Goal: Task Accomplishment & Management: Manage account settings

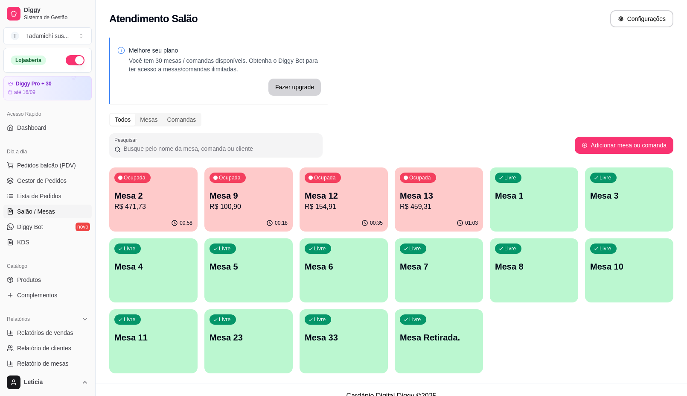
click at [149, 329] on div "Livre Mesa 11" at bounding box center [153, 336] width 88 height 54
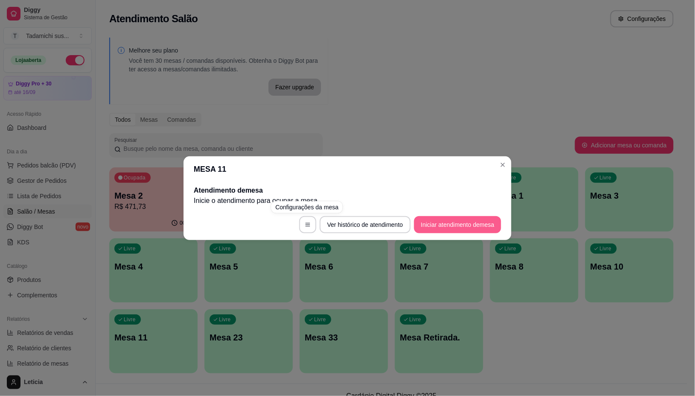
click at [484, 227] on button "Iniciar atendimento de mesa" at bounding box center [457, 224] width 87 height 17
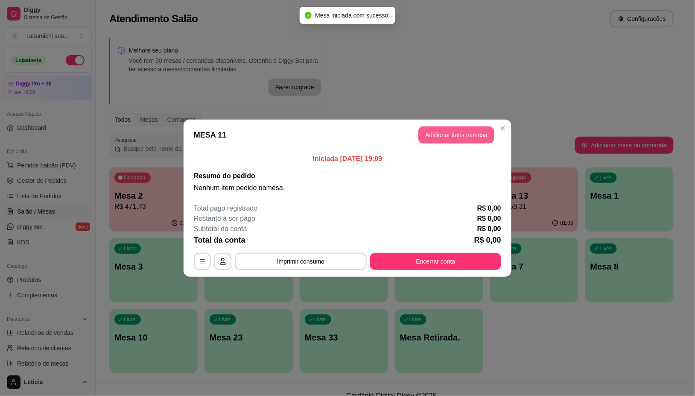
click at [437, 140] on button "Adicionar itens na mesa" at bounding box center [456, 134] width 76 height 17
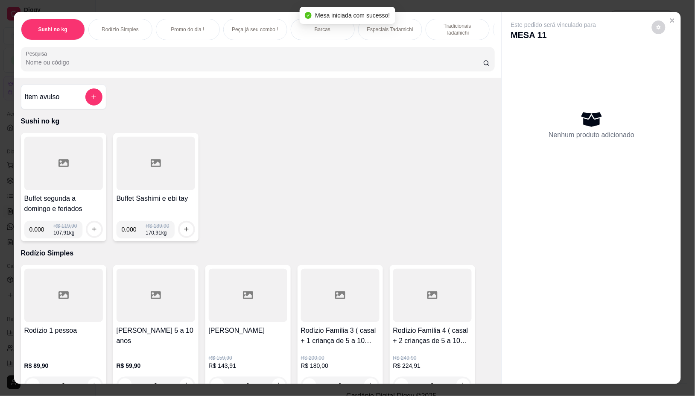
click at [309, 71] on div "Pesquisa" at bounding box center [258, 59] width 474 height 24
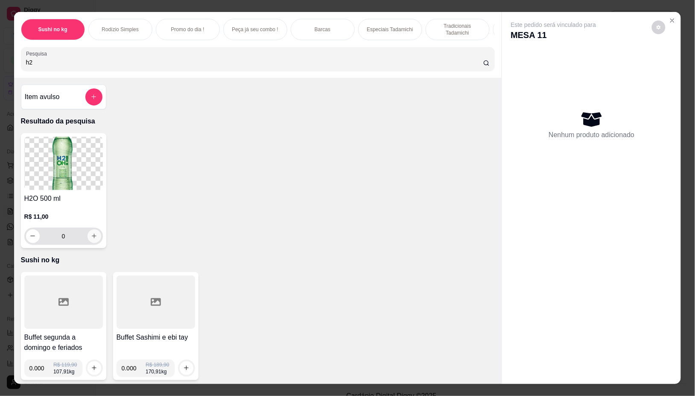
type input "h2"
click at [94, 239] on button "increase-product-quantity" at bounding box center [94, 236] width 14 height 14
type input "1"
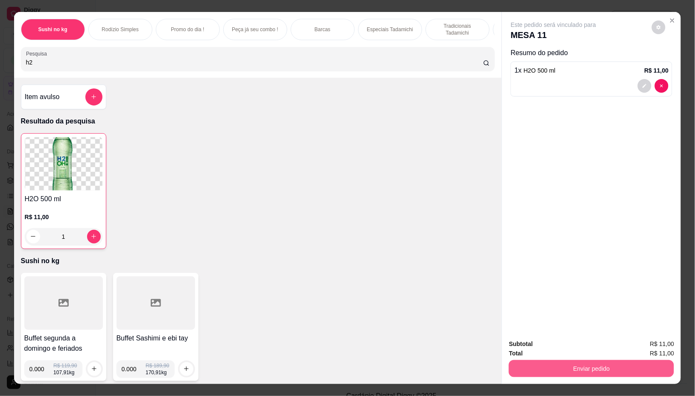
click at [647, 364] on button "Enviar pedido" at bounding box center [591, 368] width 165 height 17
click at [590, 345] on button "Não registrar e enviar pedido" at bounding box center [562, 343] width 89 height 16
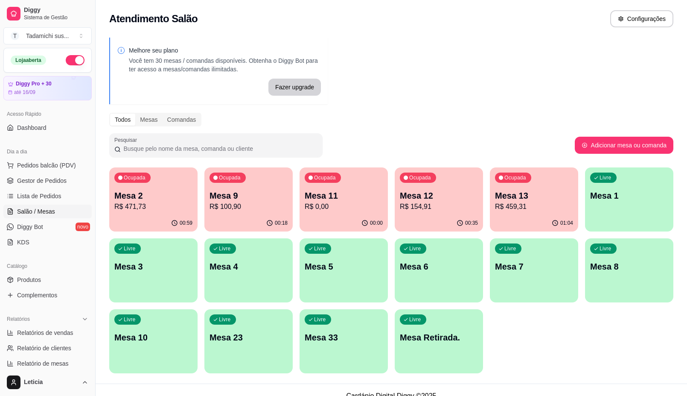
click at [541, 186] on div "Ocupada Mesa 13 R$ 459,31" at bounding box center [534, 190] width 88 height 47
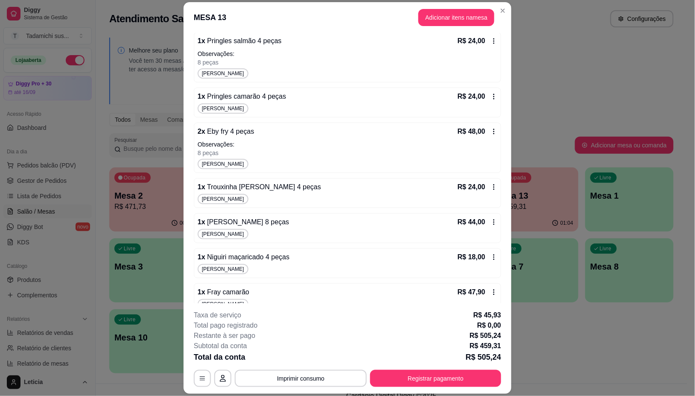
scroll to position [201, 0]
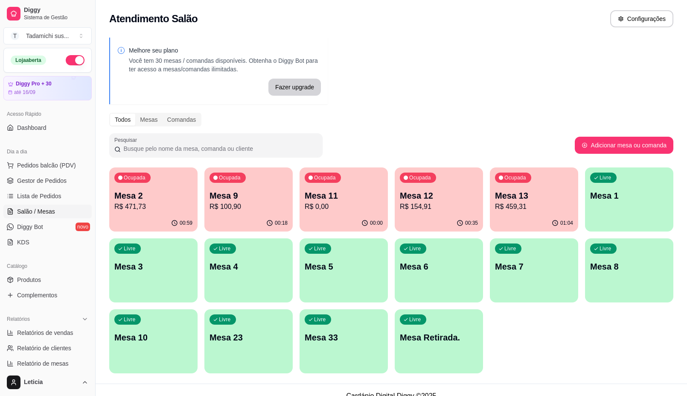
click at [433, 193] on p "Mesa 12" at bounding box center [439, 195] width 78 height 12
click at [238, 215] on div "00:18" at bounding box center [248, 223] width 88 height 17
click at [360, 197] on p "Mesa 11" at bounding box center [344, 196] width 76 height 12
click at [421, 218] on div "00:36" at bounding box center [439, 222] width 86 height 16
click at [131, 204] on p "R$ 471,73" at bounding box center [154, 206] width 76 height 10
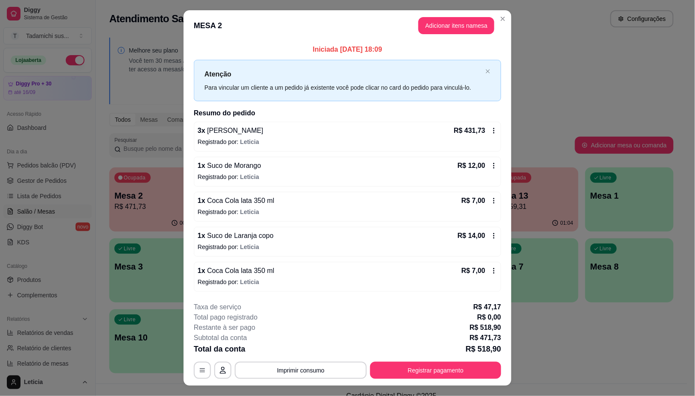
scroll to position [17, 0]
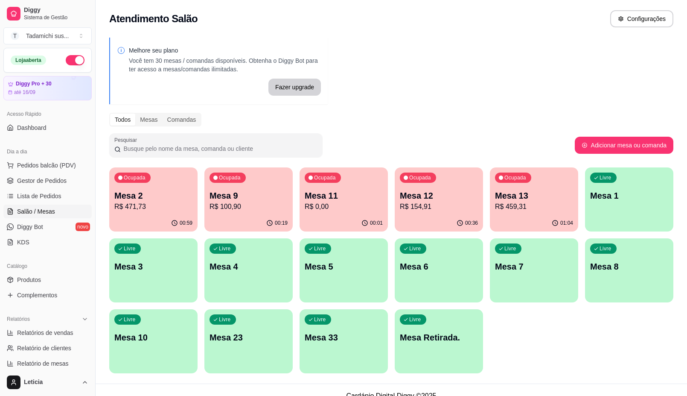
click at [371, 206] on p "R$ 0,00" at bounding box center [344, 206] width 78 height 10
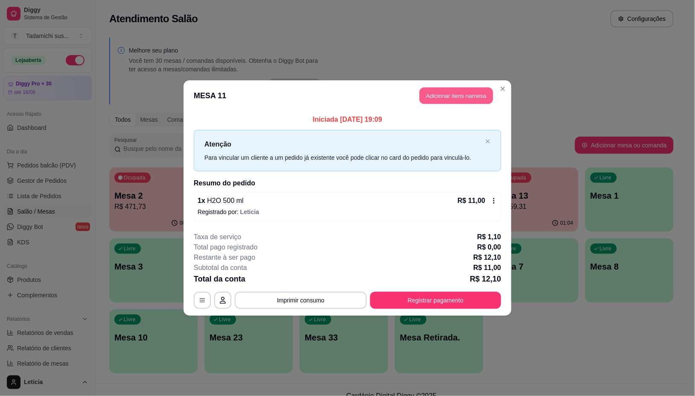
click at [446, 99] on button "Adicionar itens na mesa" at bounding box center [455, 95] width 73 height 17
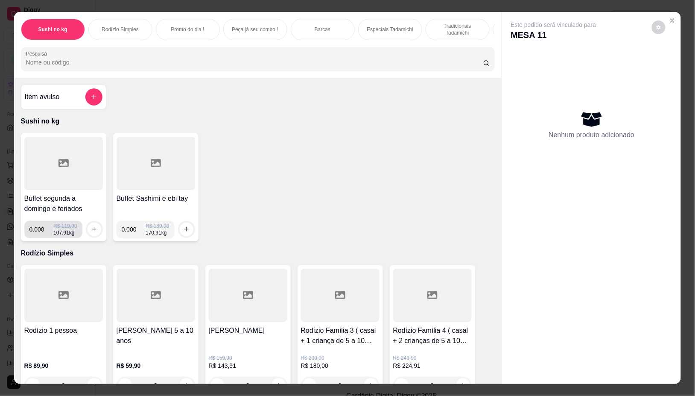
click at [39, 229] on input "0.000" at bounding box center [41, 229] width 24 height 17
type input "0.274"
click at [91, 232] on icon "increase-product-quantity" at bounding box center [94, 229] width 6 height 6
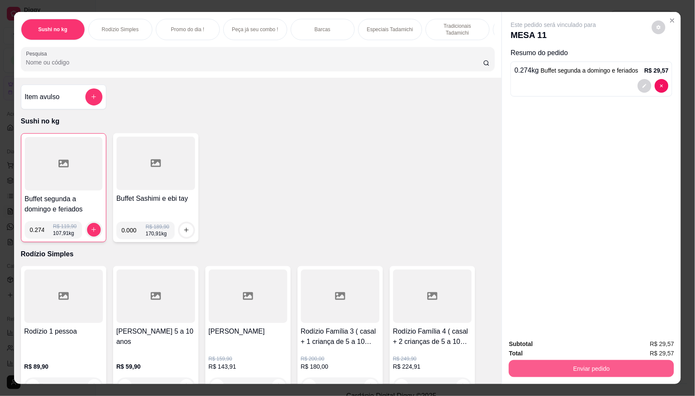
click at [579, 360] on button "Enviar pedido" at bounding box center [591, 368] width 165 height 17
click at [565, 344] on button "Não registrar e enviar pedido" at bounding box center [563, 343] width 86 height 16
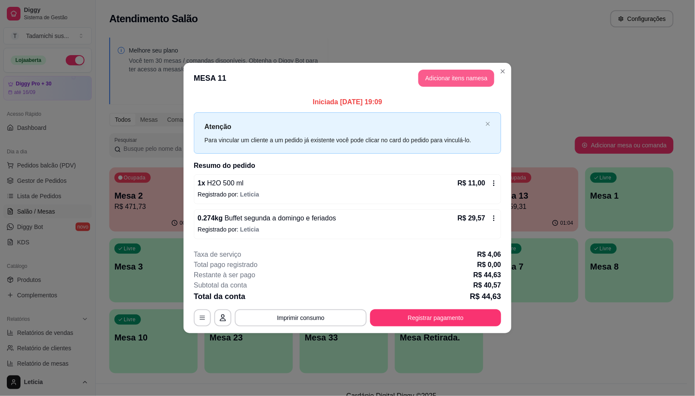
click at [443, 73] on button "Adicionar itens na mesa" at bounding box center [456, 78] width 76 height 17
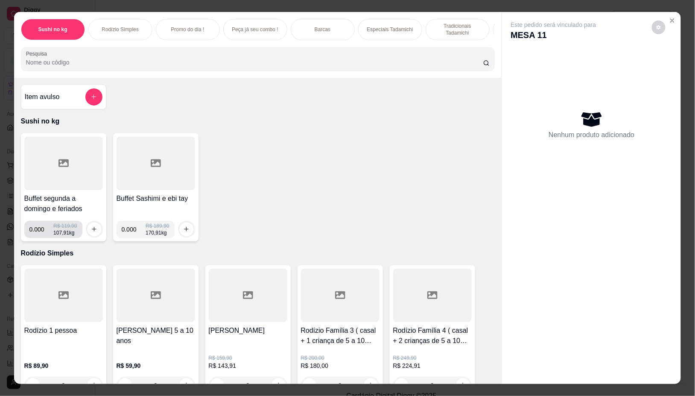
click at [40, 233] on input "0.000" at bounding box center [41, 229] width 24 height 17
type input "0.210"
click at [92, 232] on icon "increase-product-quantity" at bounding box center [94, 229] width 5 height 5
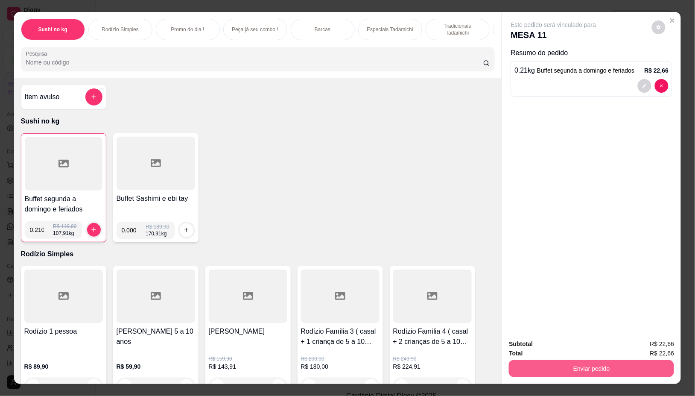
click at [609, 360] on button "Enviar pedido" at bounding box center [591, 368] width 165 height 17
click at [585, 346] on button "Não registrar e enviar pedido" at bounding box center [562, 343] width 89 height 16
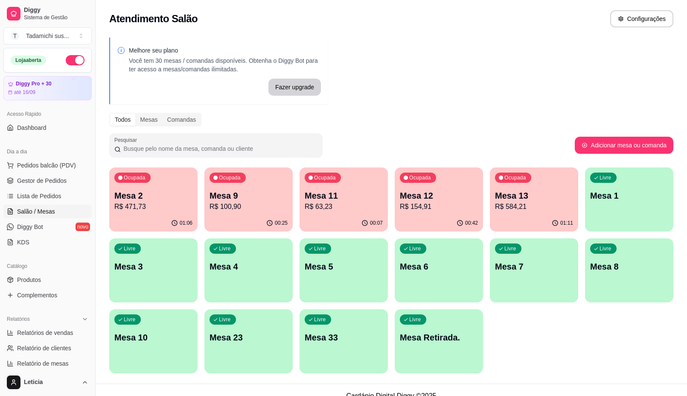
click at [343, 208] on p "R$ 63,23" at bounding box center [344, 206] width 78 height 10
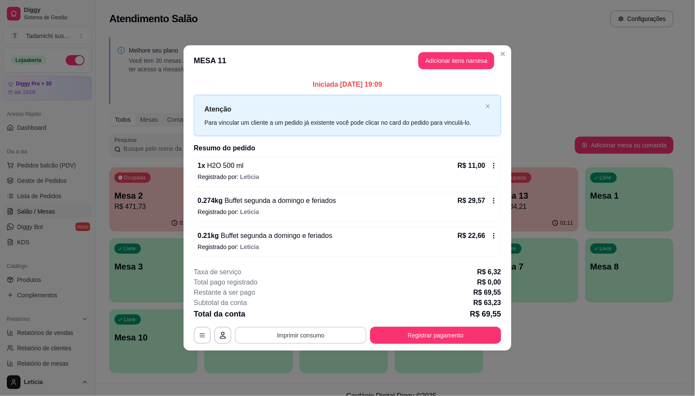
click at [299, 333] on button "Imprimir consumo" at bounding box center [301, 334] width 132 height 17
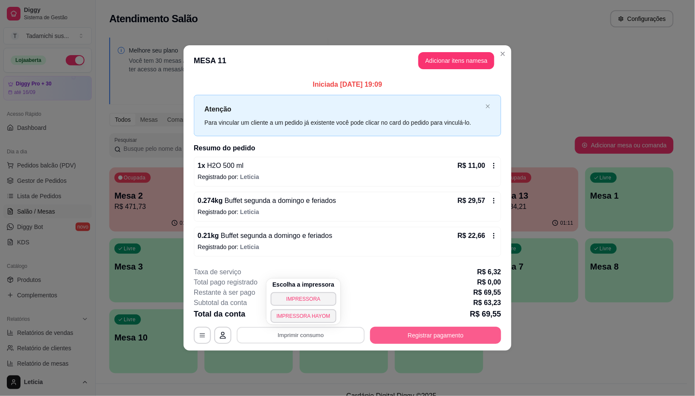
click at [429, 329] on button "Registrar pagamento" at bounding box center [435, 334] width 131 height 17
click at [453, 333] on button "Registrar pagamento" at bounding box center [435, 335] width 127 height 17
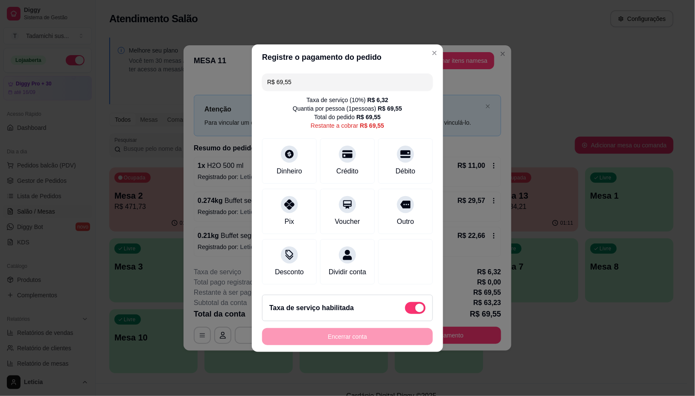
click at [407, 311] on span at bounding box center [415, 308] width 20 height 12
click at [407, 311] on input "checkbox" at bounding box center [408, 312] width 6 height 6
checkbox input "true"
type input "R$ 63,23"
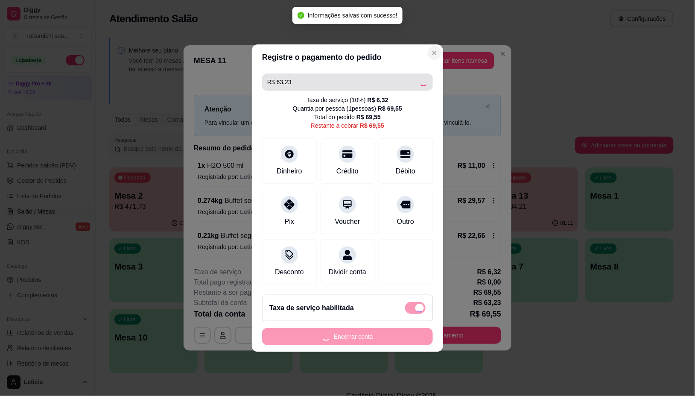
checkbox input "false"
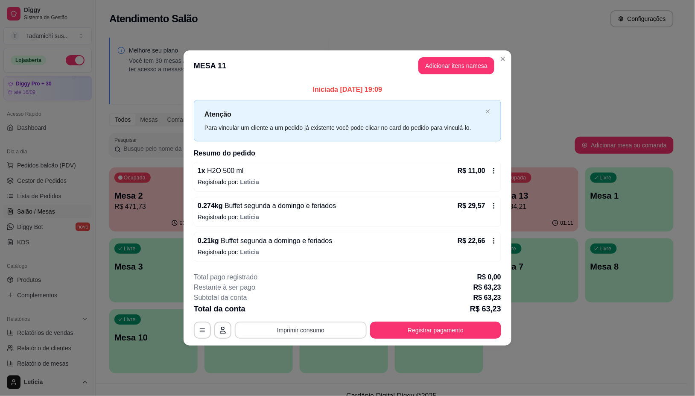
click at [282, 329] on button "Imprimir consumo" at bounding box center [301, 329] width 132 height 17
click at [294, 294] on button "IMPRESSORA" at bounding box center [303, 293] width 64 height 13
click at [440, 329] on button "Registrar pagamento" at bounding box center [435, 329] width 131 height 17
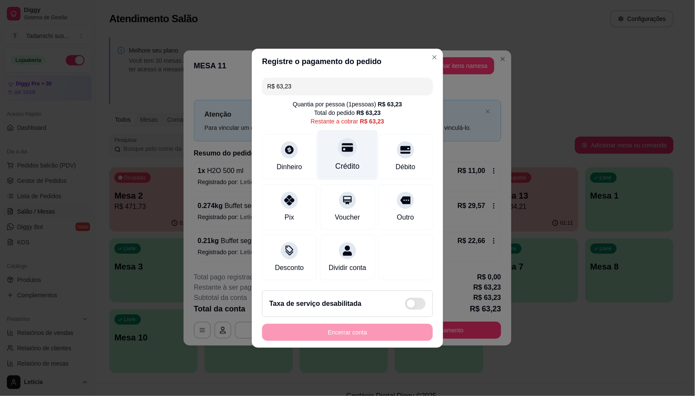
click at [342, 166] on div "Crédito" at bounding box center [347, 165] width 24 height 11
type input "R$ 0,00"
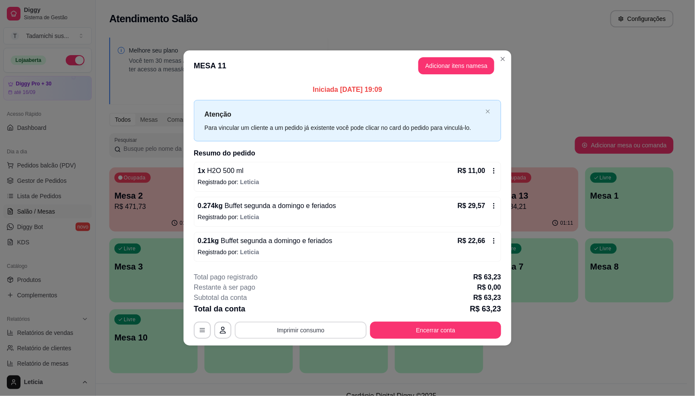
click at [282, 335] on button "Imprimir consumo" at bounding box center [301, 329] width 132 height 17
click at [294, 295] on button "IMPRESSORA" at bounding box center [303, 293] width 64 height 13
click at [459, 329] on button "Encerrar conta" at bounding box center [435, 330] width 127 height 17
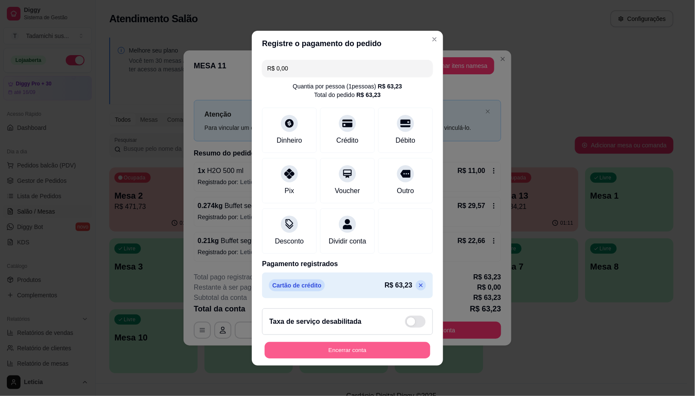
click at [389, 358] on button "Encerrar conta" at bounding box center [348, 349] width 166 height 17
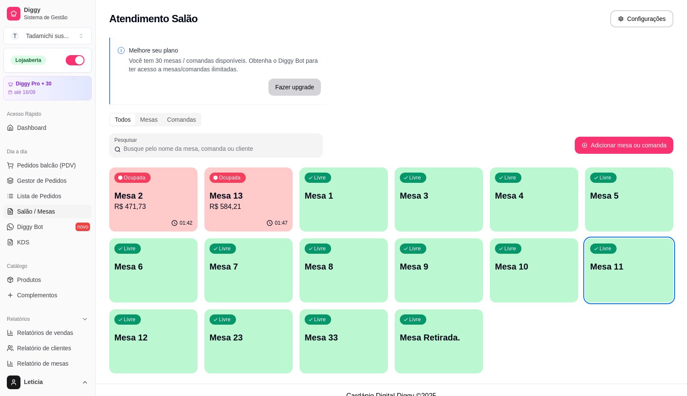
click at [241, 210] on p "R$ 584,21" at bounding box center [249, 206] width 78 height 10
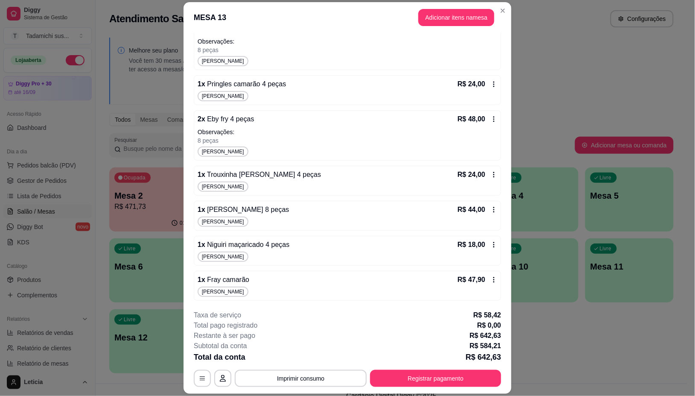
scroll to position [0, 0]
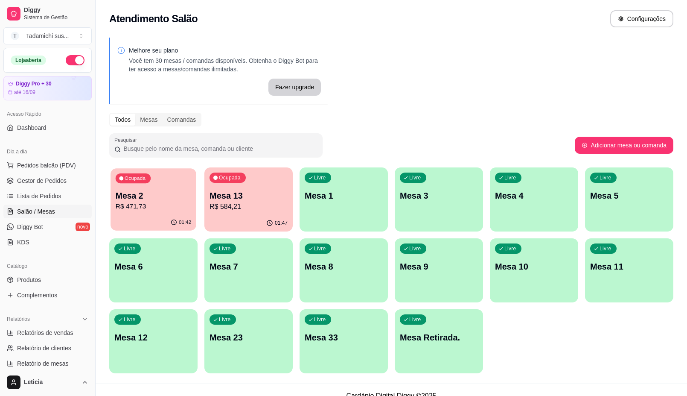
click at [141, 206] on p "R$ 471,73" at bounding box center [154, 206] width 76 height 10
click at [30, 278] on span "Produtos" at bounding box center [29, 279] width 24 height 9
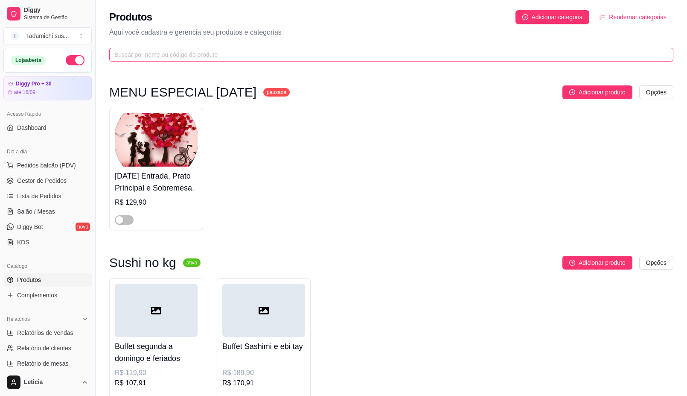
click at [343, 53] on input "text" at bounding box center [387, 54] width 547 height 9
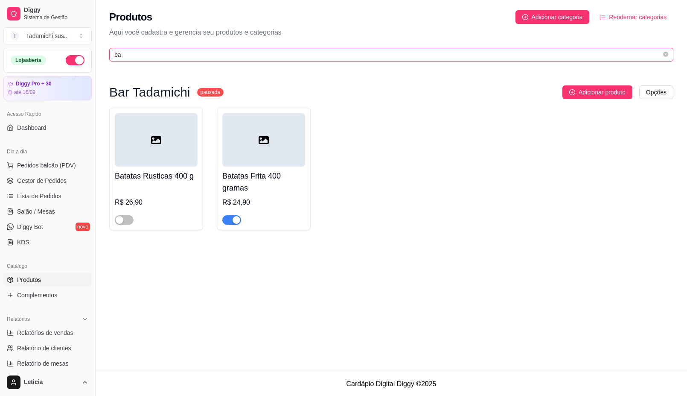
type input "b"
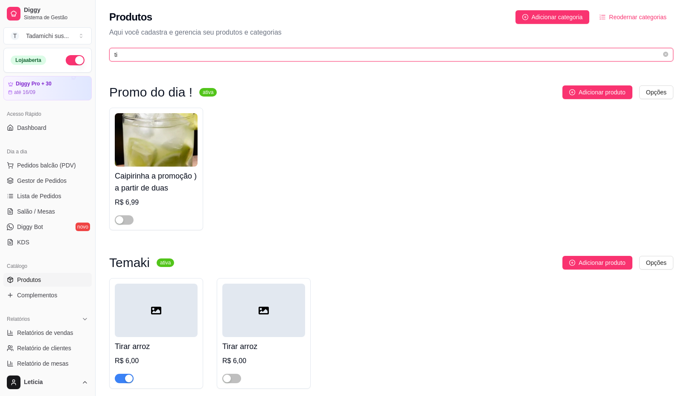
type input "t"
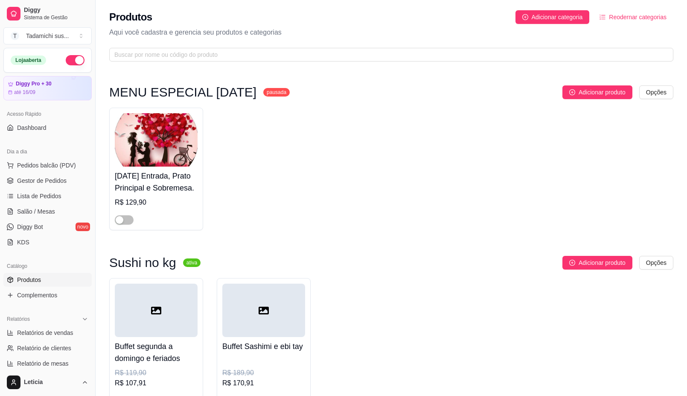
click at [35, 279] on span "Produtos" at bounding box center [29, 279] width 24 height 9
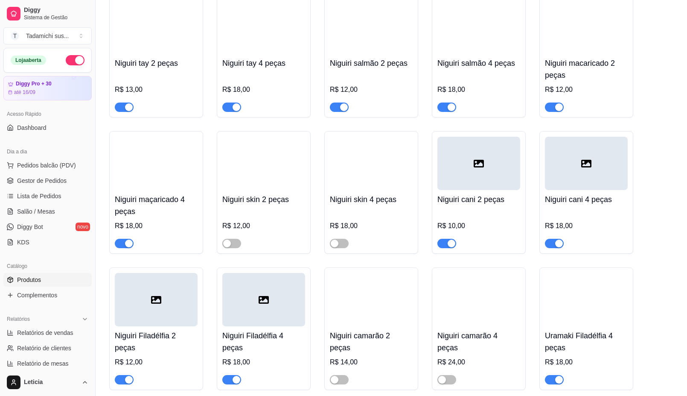
scroll to position [4267, 0]
